Goal: Information Seeking & Learning: Learn about a topic

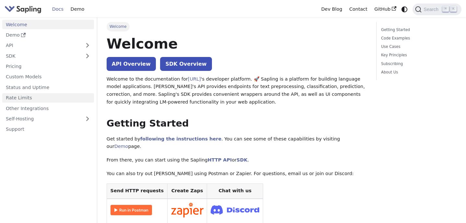
click at [26, 97] on link "Rate Limits" at bounding box center [48, 97] width 92 height 9
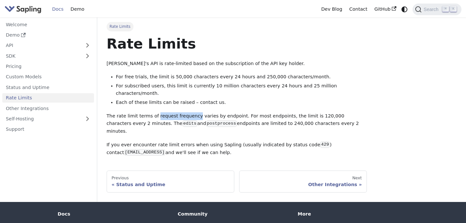
drag, startPoint x: 156, startPoint y: 108, endPoint x: 193, endPoint y: 109, distance: 37.9
click at [193, 112] on p "The rate limit terms of request frequency varies by endpoint. For most endpoint…" at bounding box center [237, 123] width 260 height 23
copy p "request frequency"
